Goal: Find specific page/section: Find specific page/section

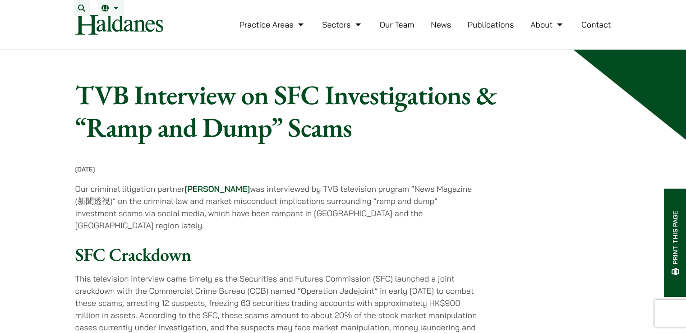
click at [397, 30] on link "Our Team" at bounding box center [396, 24] width 35 height 10
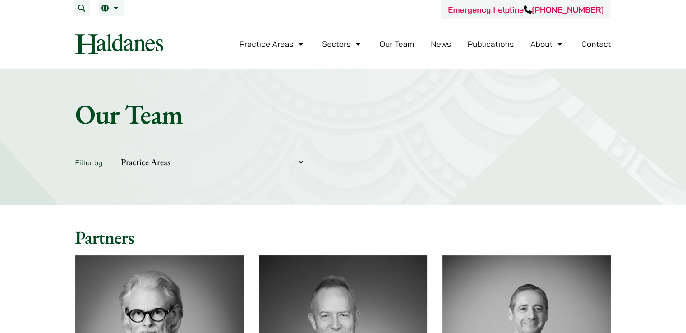
click at [304, 167] on select "Practice Areas Antitrust and Competition Civil Litigation & Dispute Resolution …" at bounding box center [205, 162] width 200 height 28
click at [287, 159] on select "Practice Areas Antitrust and Competition Civil Litigation & Dispute Resolution …" at bounding box center [205, 162] width 200 height 28
click at [285, 161] on select "Practice Areas Antitrust and Competition Civil Litigation & Dispute Resolution …" at bounding box center [205, 162] width 200 height 28
click at [273, 167] on select "Practice Areas Antitrust and Competition Civil Litigation & Dispute Resolution …" at bounding box center [205, 162] width 200 height 28
select select "criminal-defence"
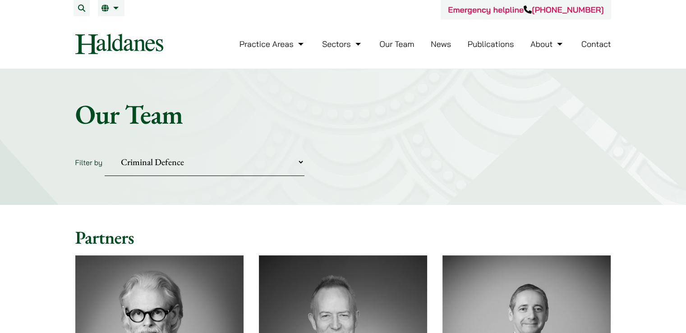
click at [105, 148] on select "Practice Areas Antitrust and Competition Civil Litigation & Dispute Resolution …" at bounding box center [205, 162] width 200 height 28
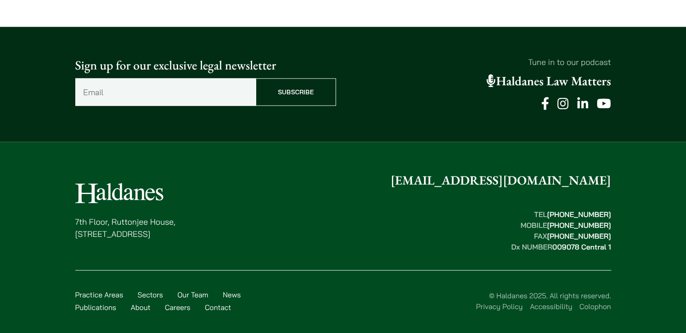
scroll to position [1861, 0]
